Goal: Information Seeking & Learning: Learn about a topic

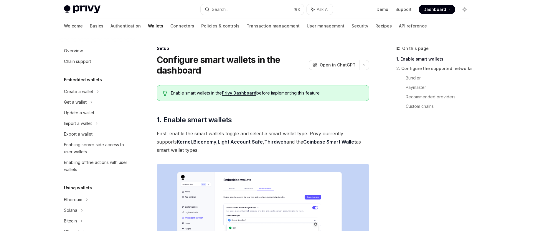
scroll to position [142, 0]
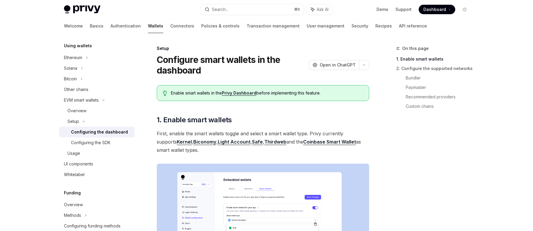
click at [238, 96] on div "Enable smart wallets in the Privy Dashboard before implementing this feature." at bounding box center [263, 93] width 213 height 16
click at [238, 93] on link "Privy Dashboard" at bounding box center [239, 92] width 34 height 5
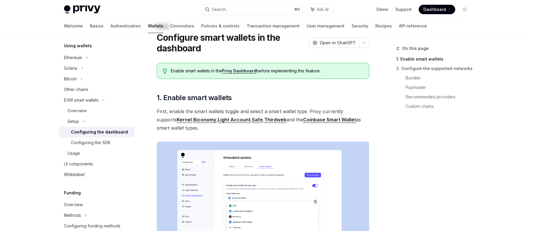
scroll to position [154, 0]
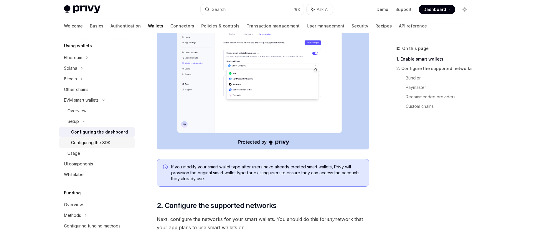
click at [100, 144] on div "Configuring the SDK" at bounding box center [91, 142] width 40 height 7
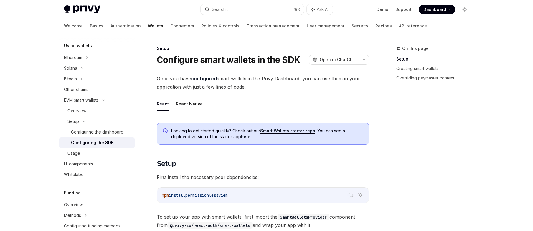
click at [82, 147] on link "Configuring the SDK" at bounding box center [96, 142] width 75 height 11
click at [84, 86] on div "Other chains" at bounding box center [76, 89] width 24 height 7
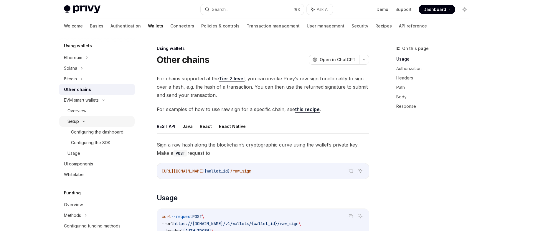
click at [85, 118] on div "Setup" at bounding box center [96, 121] width 75 height 11
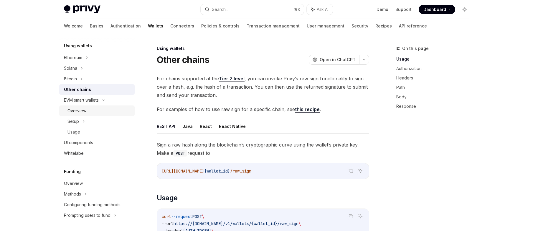
click at [84, 108] on div "Overview" at bounding box center [77, 110] width 19 height 7
type textarea "*"
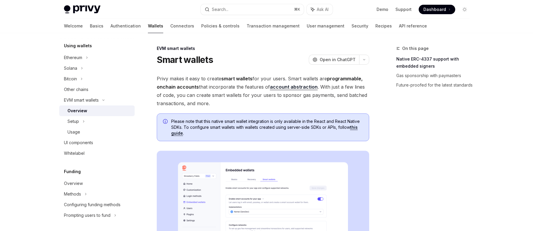
click at [303, 91] on span "Privy makes it easy to create smart wallets for your users. Smart wallets are p…" at bounding box center [263, 90] width 213 height 33
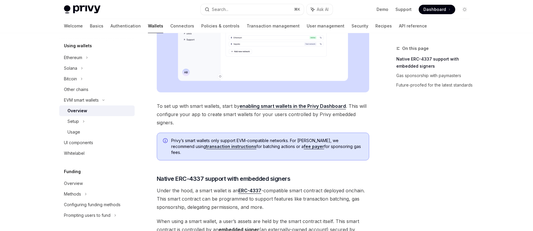
scroll to position [416, 0]
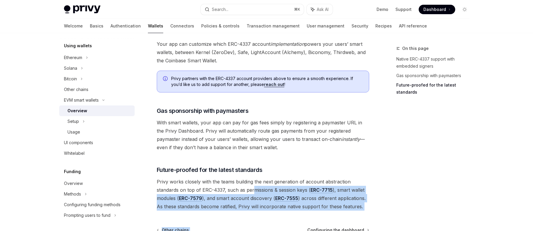
drag, startPoint x: 357, startPoint y: 206, endPoint x: 254, endPoint y: 181, distance: 105.5
click at [254, 181] on span "Privy works closely with the teams building the next generation of account abst…" at bounding box center [263, 193] width 213 height 33
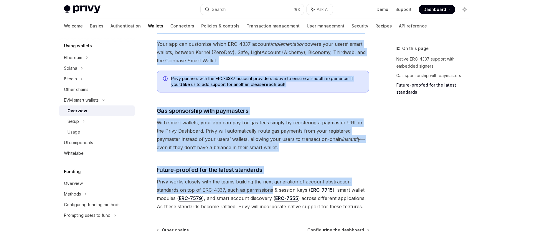
drag, startPoint x: 254, startPoint y: 181, endPoint x: 389, endPoint y: 218, distance: 139.9
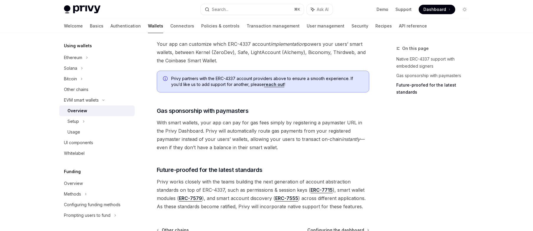
click at [252, 193] on span "Privy works closely with the teams building the next generation of account abst…" at bounding box center [263, 193] width 213 height 33
click at [285, 195] on link "ERC-7555" at bounding box center [286, 198] width 23 height 6
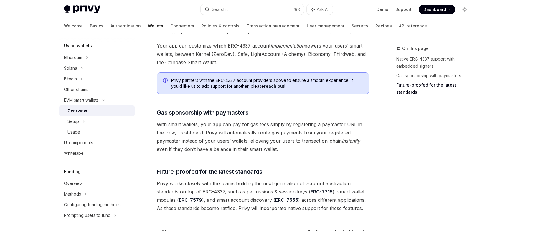
scroll to position [329, 0]
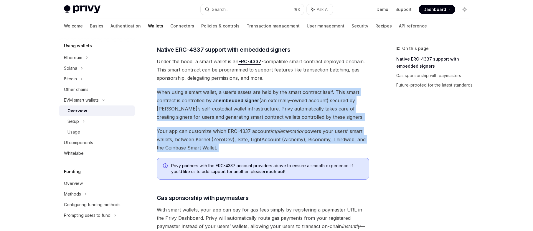
drag, startPoint x: 357, startPoint y: 153, endPoint x: 318, endPoint y: 77, distance: 84.9
click at [318, 77] on div "Privy makes it easy to create smart wallets for your users. Smart wallets are p…" at bounding box center [263, 22] width 213 height 552
drag, startPoint x: 319, startPoint y: 77, endPoint x: 326, endPoint y: 144, distance: 67.0
click at [326, 144] on div "Privy makes it easy to create smart wallets for your users. Smart wallets are p…" at bounding box center [263, 22] width 213 height 552
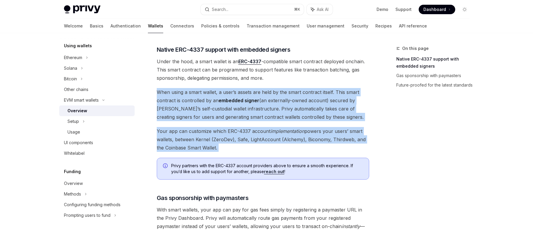
click at [325, 143] on span "Your app can customize which ERC-4337 account implementation powers your users’…" at bounding box center [263, 139] width 213 height 25
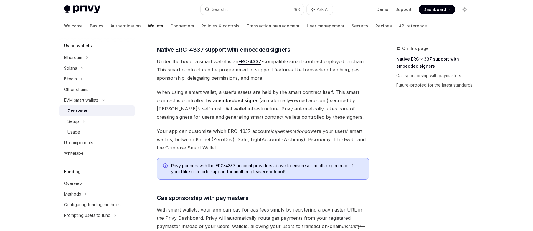
click at [238, 90] on span "When using a smart wallet, a user’s assets are held by the smart contract itsel…" at bounding box center [263, 104] width 213 height 33
click at [230, 97] on strong "embedded signer" at bounding box center [239, 100] width 41 height 6
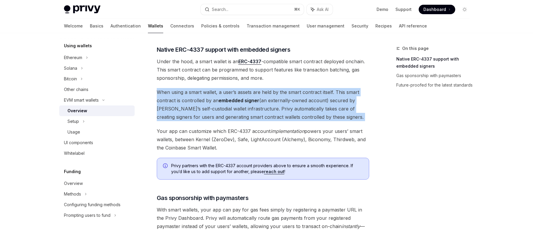
click at [230, 97] on strong "embedded signer" at bounding box center [239, 100] width 41 height 6
click at [252, 97] on strong "embedded signer" at bounding box center [239, 100] width 41 height 6
